Goal: Task Accomplishment & Management: Use online tool/utility

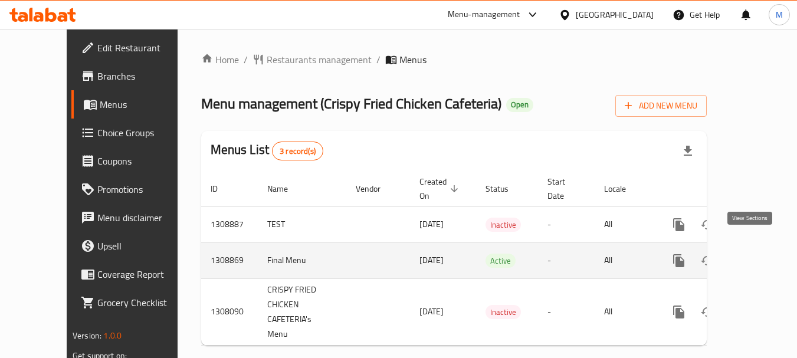
click at [757, 254] on icon "enhanced table" at bounding box center [764, 261] width 14 height 14
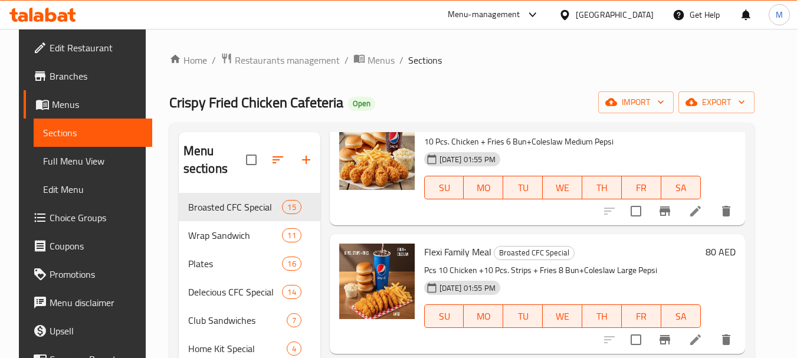
scroll to position [354, 0]
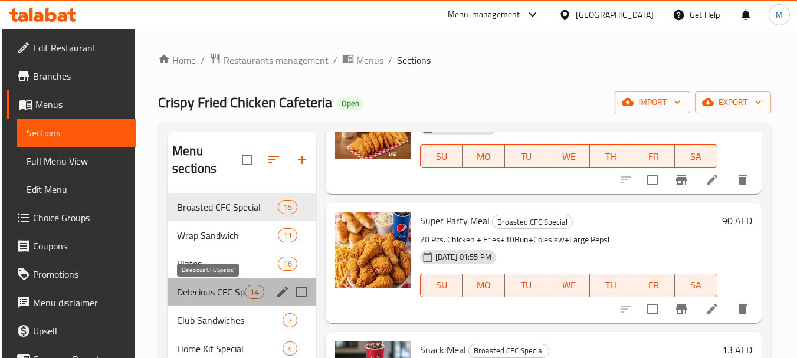
click at [222, 295] on span "Delecious CFC Special" at bounding box center [211, 292] width 68 height 14
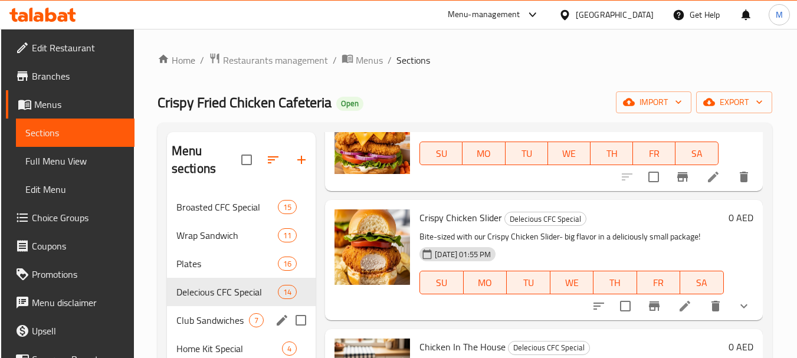
scroll to position [295, 0]
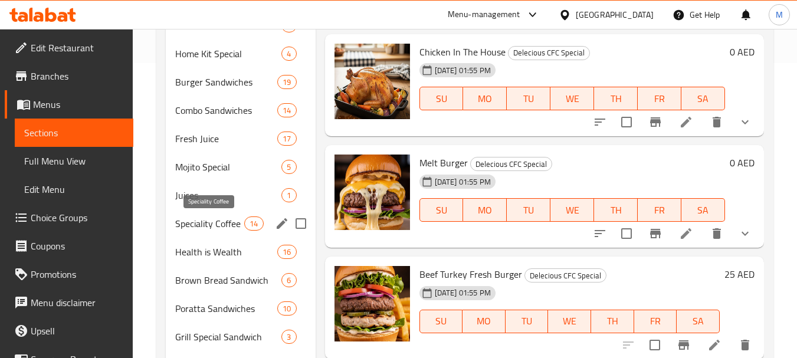
click at [232, 223] on span "Speciality Coffee" at bounding box center [209, 224] width 69 height 14
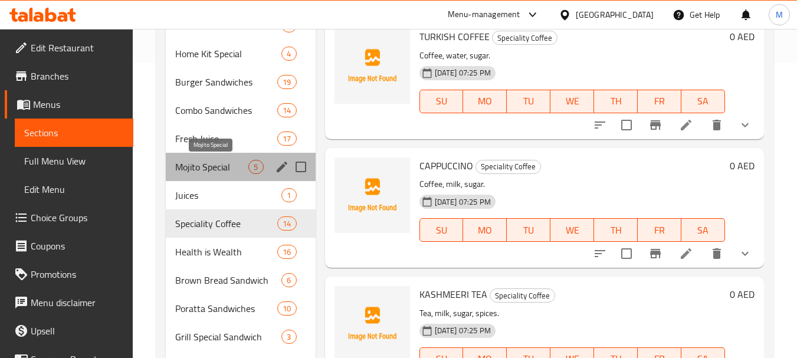
click at [205, 168] on span "Mojito Special" at bounding box center [211, 167] width 73 height 14
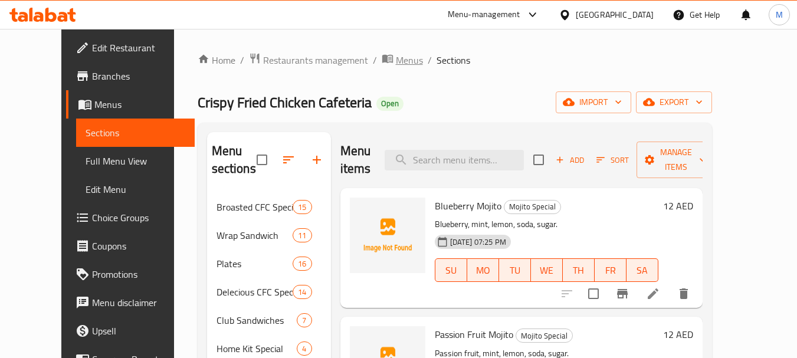
click at [396, 62] on span "Menus" at bounding box center [409, 60] width 27 height 14
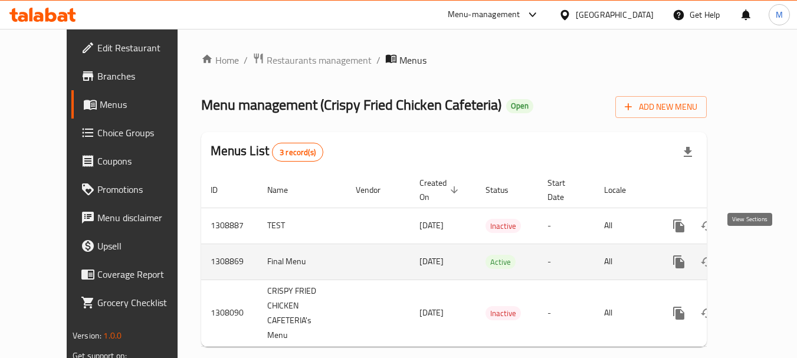
click at [757, 250] on link "enhanced table" at bounding box center [764, 262] width 28 height 28
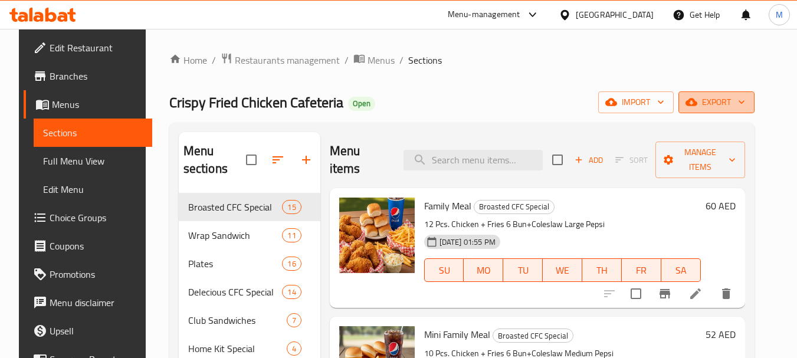
click at [745, 96] on span "export" at bounding box center [716, 102] width 57 height 15
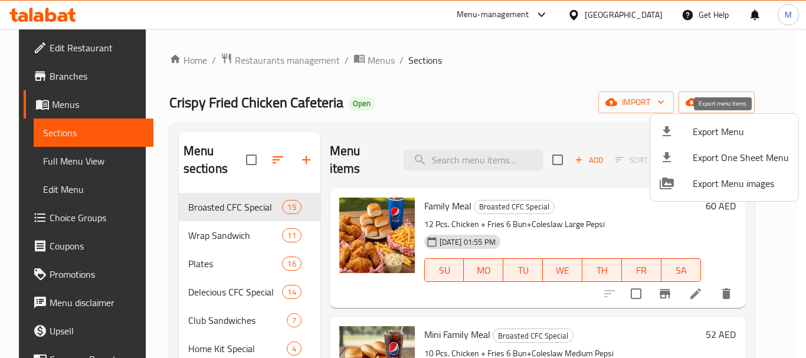
click at [725, 139] on span "Export Menu" at bounding box center [741, 132] width 96 height 14
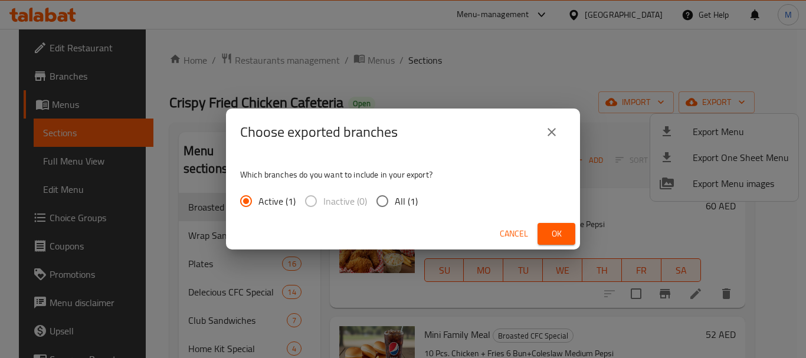
drag, startPoint x: 385, startPoint y: 202, endPoint x: 410, endPoint y: 209, distance: 25.8
click at [385, 202] on input "All (1)" at bounding box center [382, 201] width 25 height 25
radio input "true"
drag, startPoint x: 571, startPoint y: 234, endPoint x: 321, endPoint y: 188, distance: 254.3
click at [569, 233] on button "Ok" at bounding box center [557, 234] width 38 height 22
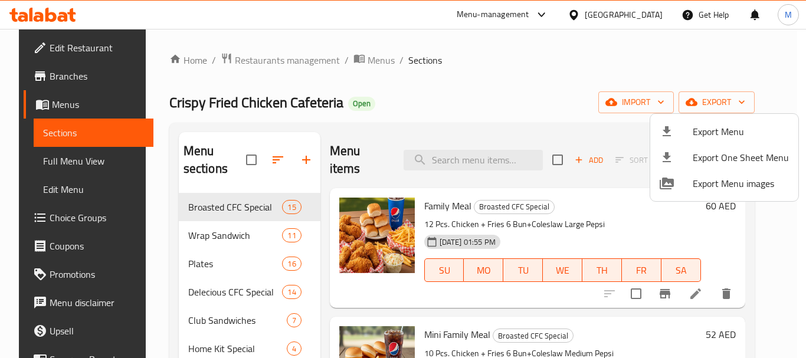
click at [370, 63] on div at bounding box center [403, 179] width 806 height 358
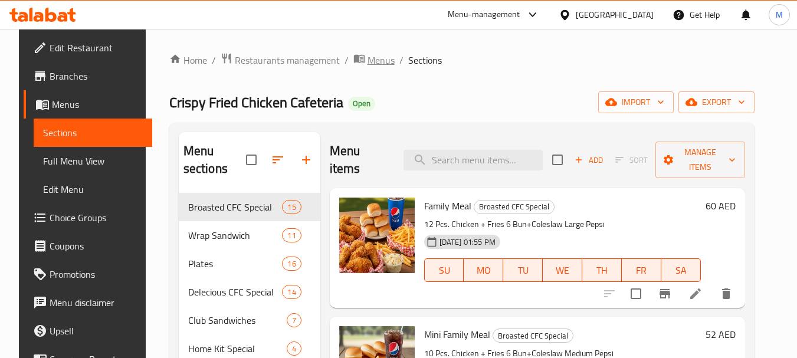
click at [368, 60] on span "Menus" at bounding box center [381, 60] width 27 height 14
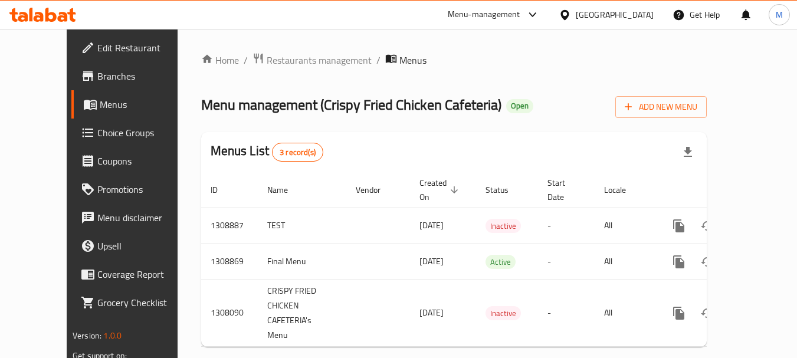
click at [533, 111] on div "Menu management ( Crispy Fried Chicken Cafeteria ) Open Add New Menu" at bounding box center [454, 104] width 506 height 27
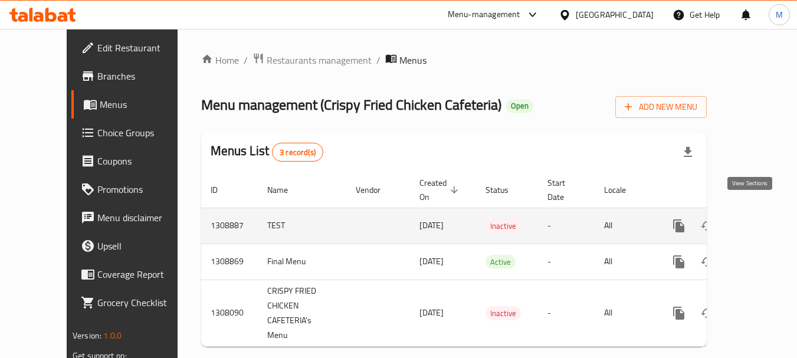
click at [757, 219] on icon "enhanced table" at bounding box center [764, 226] width 14 height 14
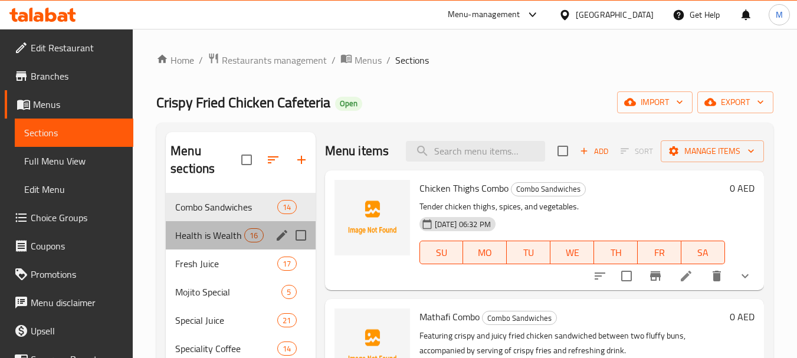
drag, startPoint x: 175, startPoint y: 225, endPoint x: 228, endPoint y: 309, distance: 99.2
click at [189, 230] on div "Health is Wealth 16" at bounding box center [240, 235] width 149 height 28
click at [211, 261] on span "Fresh Juice" at bounding box center [226, 264] width 102 height 14
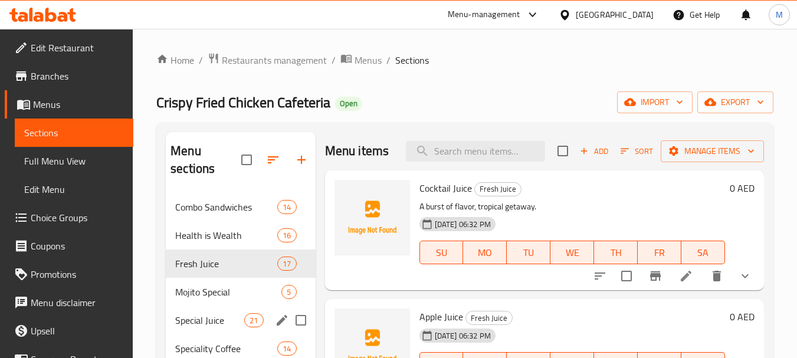
scroll to position [165, 0]
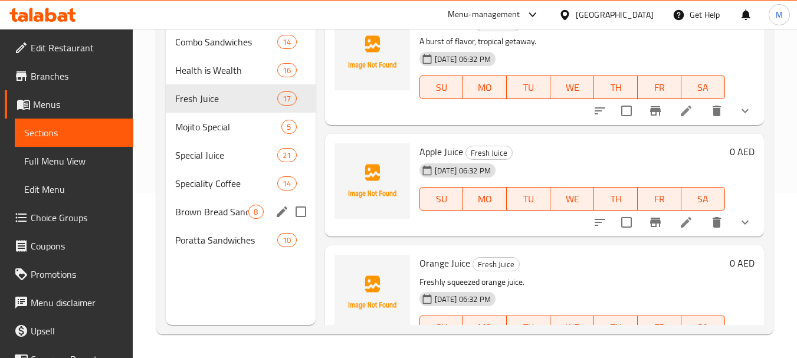
click at [229, 199] on div "Brown Bread Sandwich 8" at bounding box center [240, 212] width 149 height 28
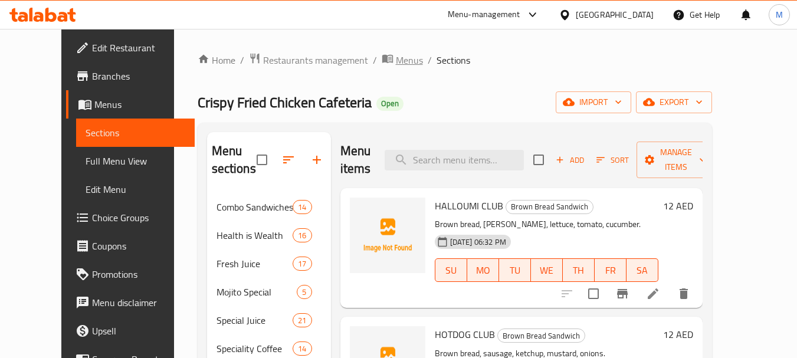
click at [396, 58] on span "Menus" at bounding box center [409, 60] width 27 height 14
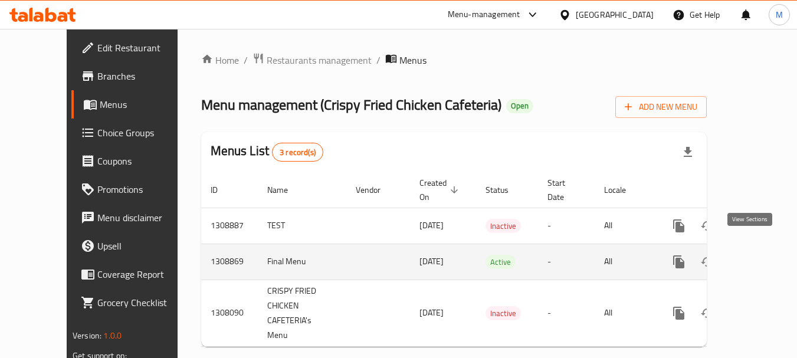
click at [757, 255] on icon "enhanced table" at bounding box center [764, 262] width 14 height 14
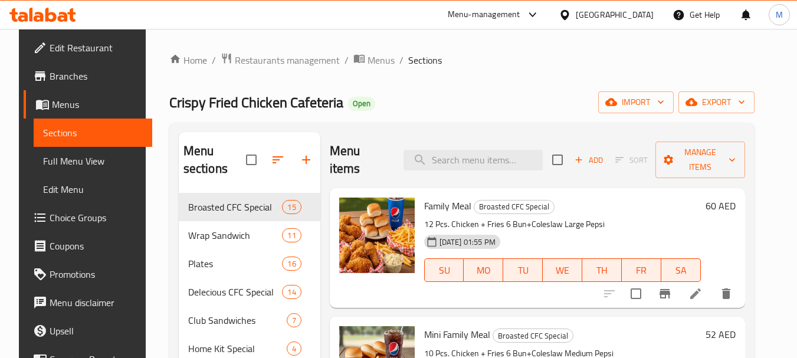
click at [381, 64] on ol "Home / Restaurants management / Menus / Sections" at bounding box center [461, 60] width 585 height 15
click at [374, 63] on span "Menus" at bounding box center [381, 60] width 27 height 14
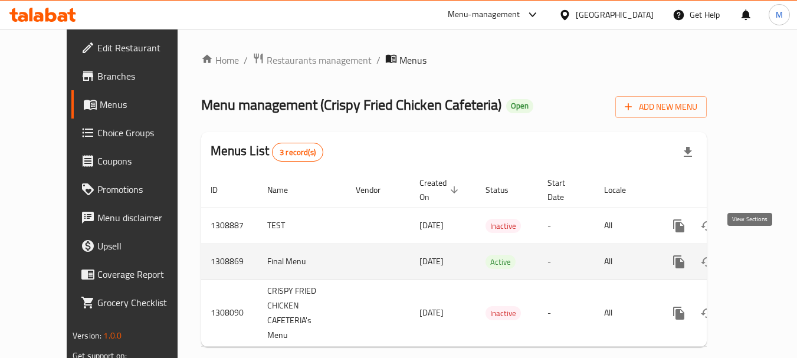
click at [757, 255] on icon "enhanced table" at bounding box center [764, 262] width 14 height 14
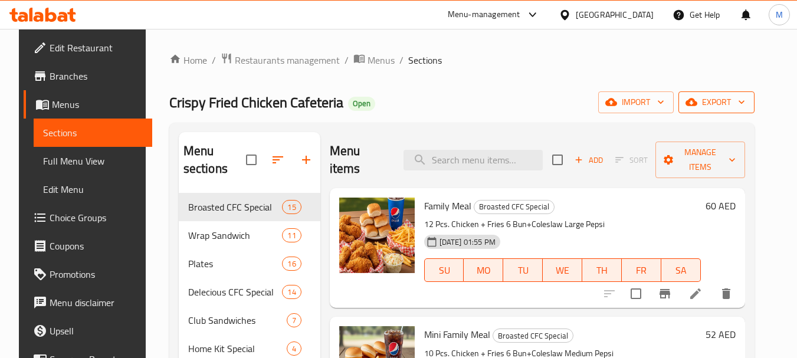
click at [752, 111] on button "export" at bounding box center [717, 102] width 76 height 22
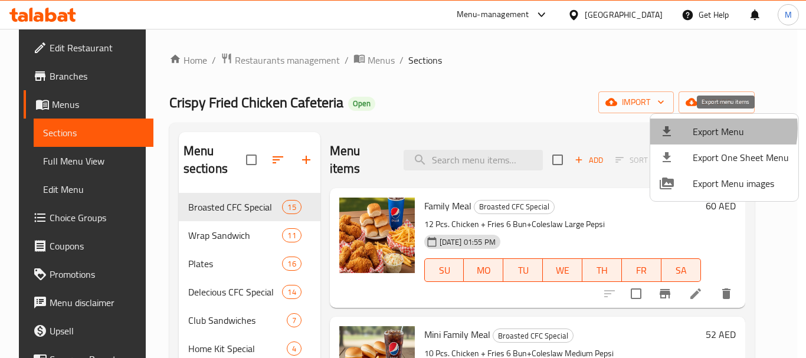
click at [704, 129] on span "Export Menu" at bounding box center [741, 132] width 96 height 14
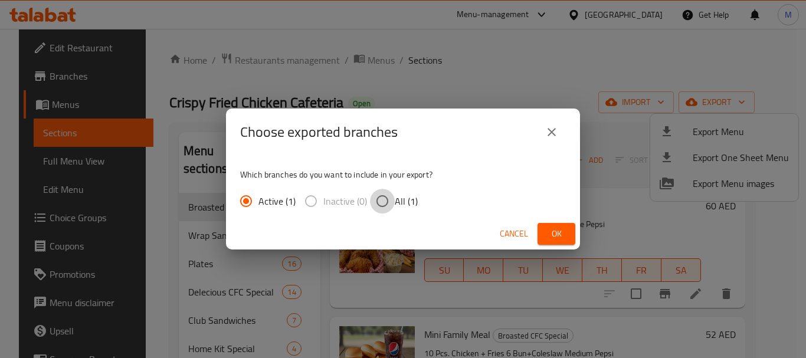
click at [390, 202] on input "All (1)" at bounding box center [382, 201] width 25 height 25
radio input "true"
click at [562, 235] on span "Ok" at bounding box center [556, 234] width 19 height 15
